Goal: Information Seeking & Learning: Learn about a topic

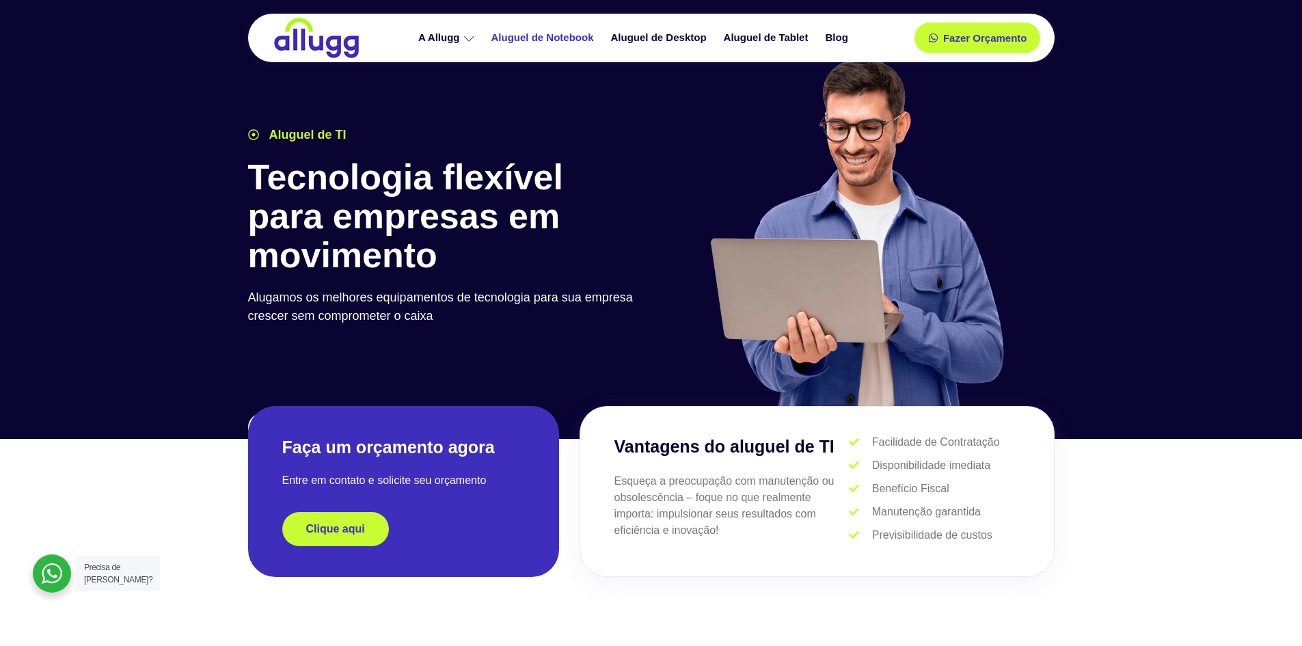
click at [519, 36] on link "Aluguel de Notebook" at bounding box center [545, 38] width 120 height 24
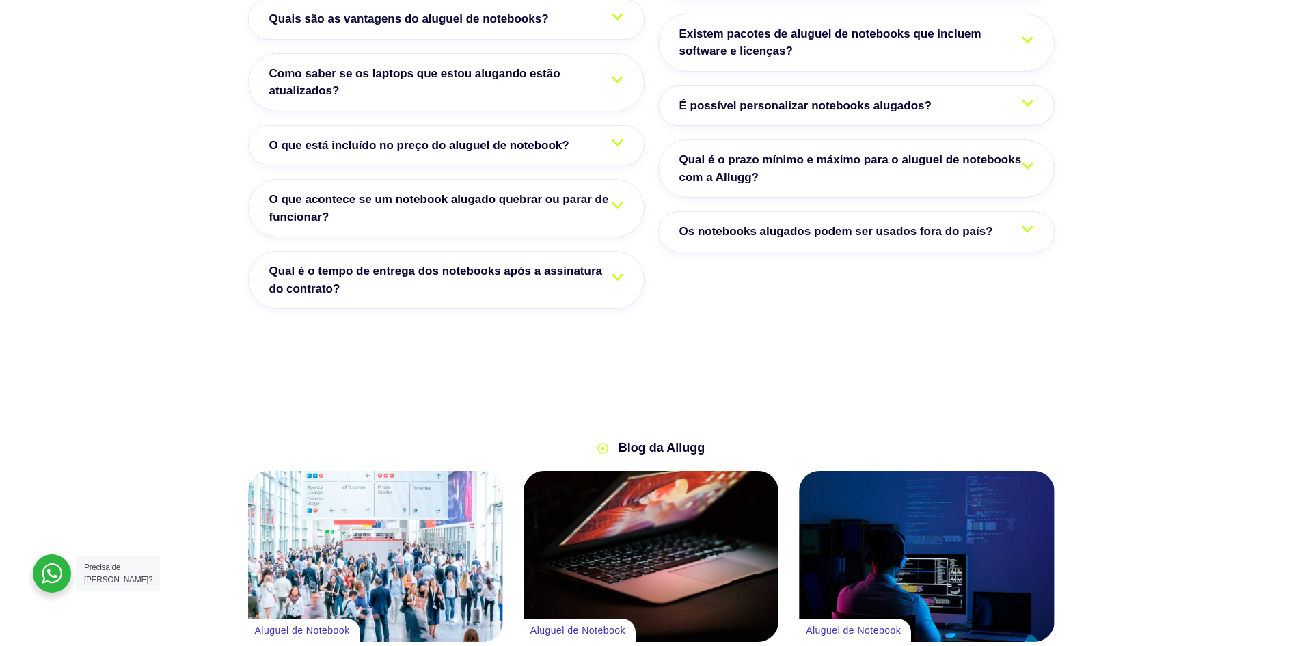
scroll to position [2870, 0]
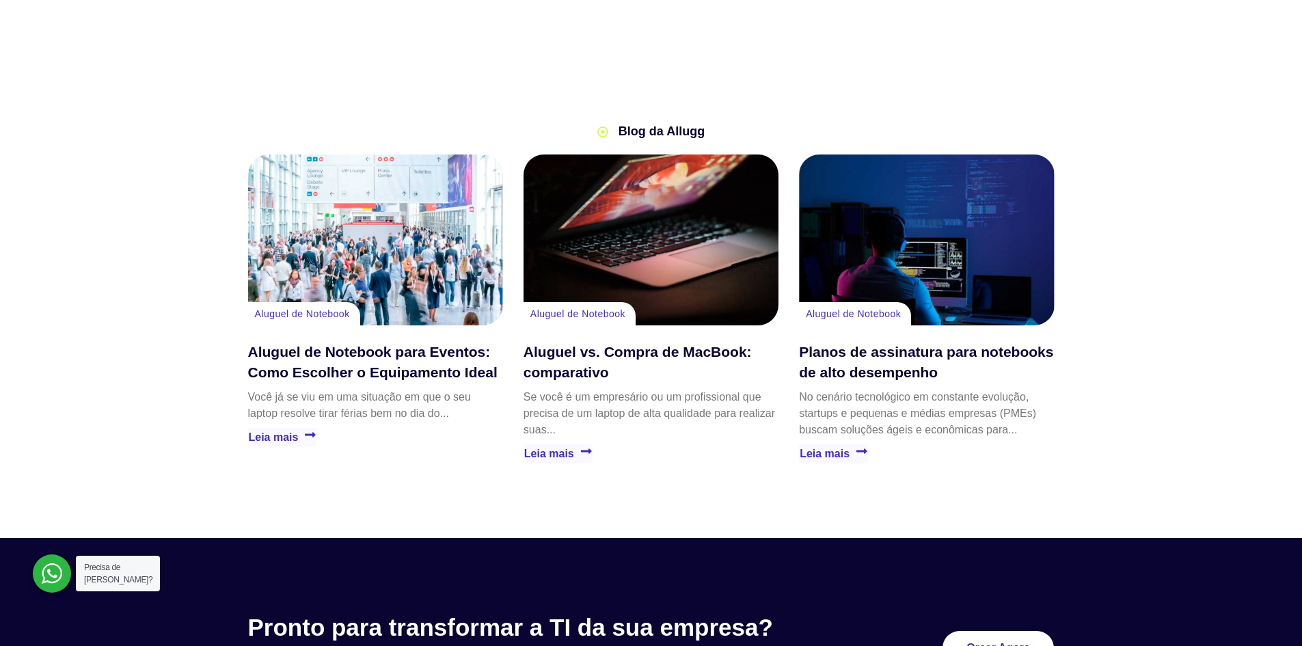
click at [688, 254] on div "Aluguel vs. Compra de MacBook: comparativo" at bounding box center [651, 239] width 255 height 171
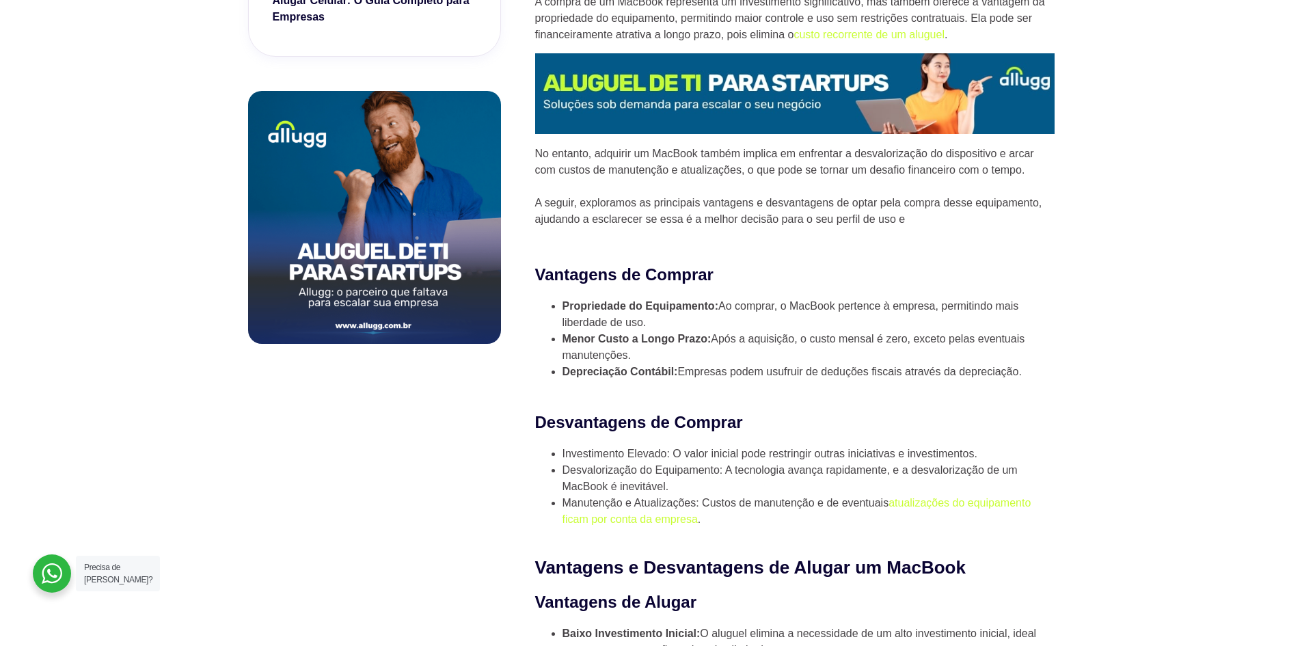
scroll to position [478, 0]
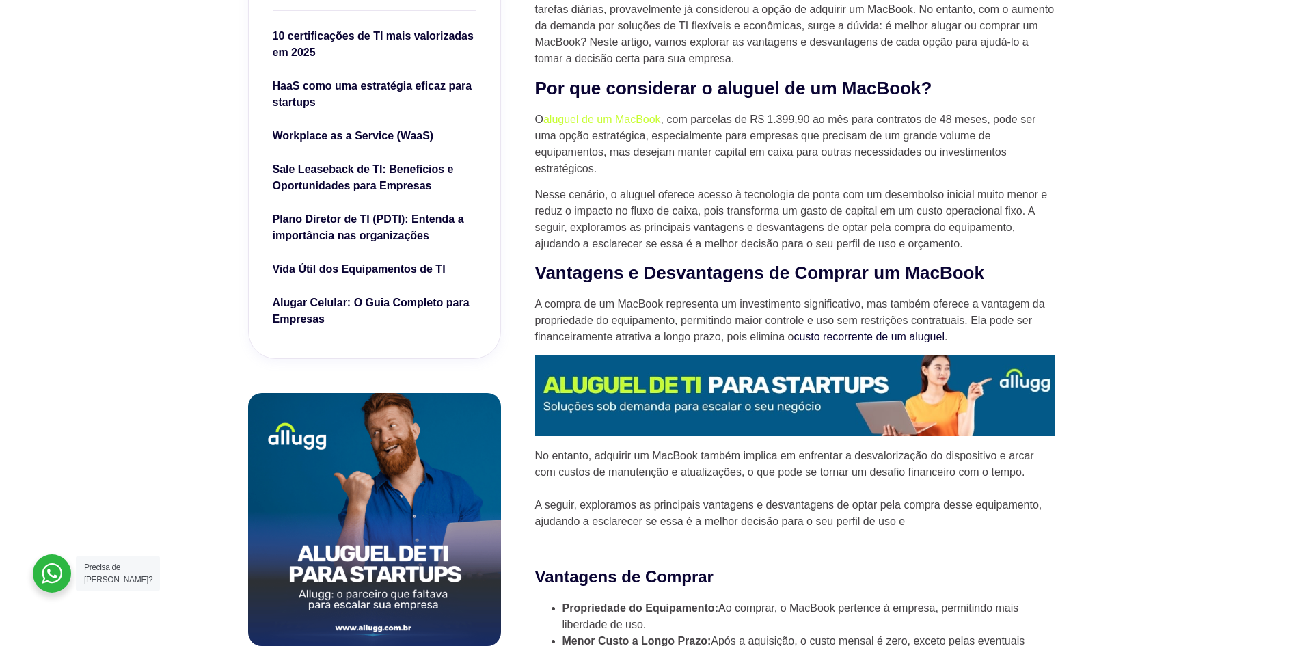
click at [889, 336] on link "custo recorrente de um aluguel" at bounding box center [868, 337] width 151 height 12
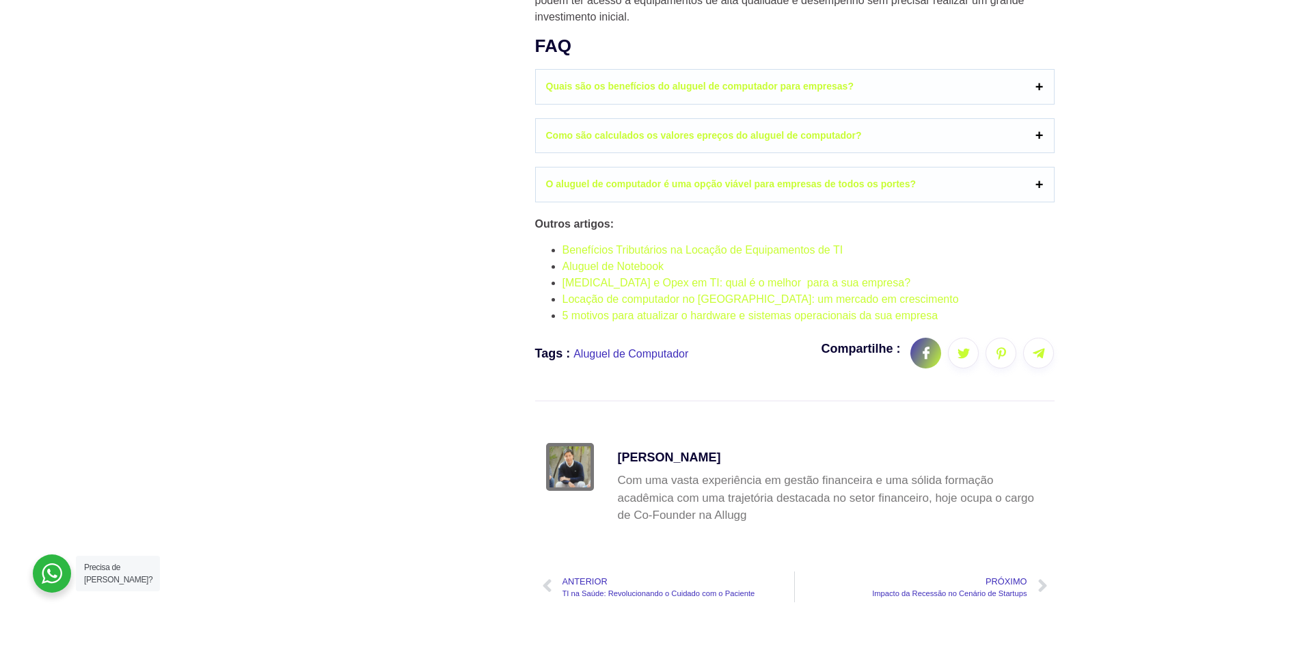
scroll to position [1640, 0]
